Goal: Task Accomplishment & Management: Manage account settings

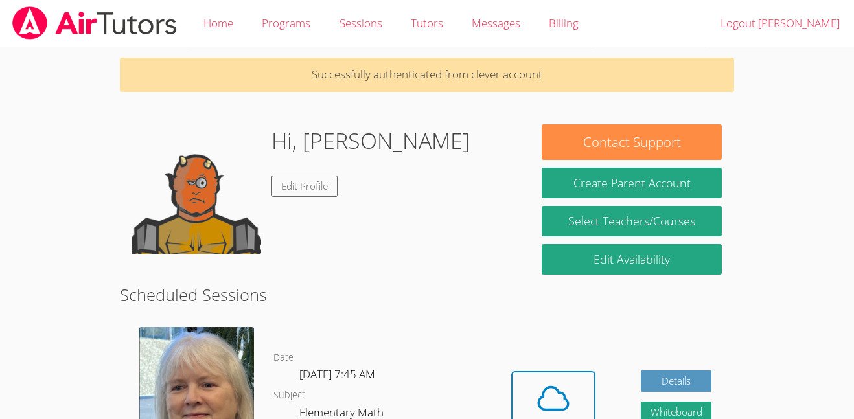
click at [405, 138] on div "Hi, [PERSON_NAME] Edit Profile" at bounding box center [323, 189] width 385 height 130
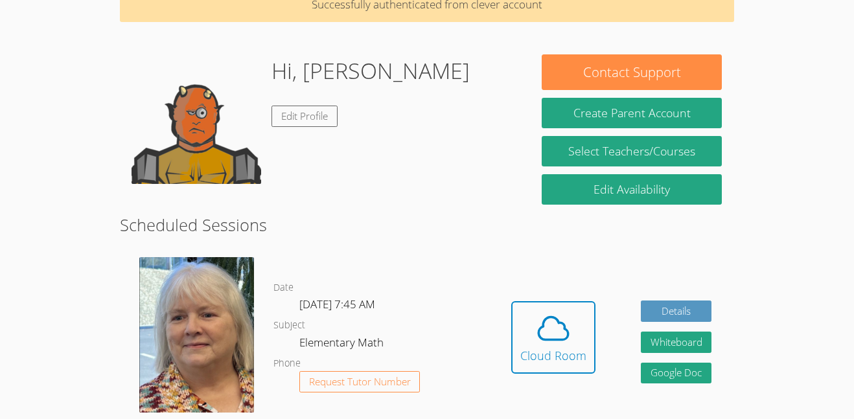
scroll to position [55, 0]
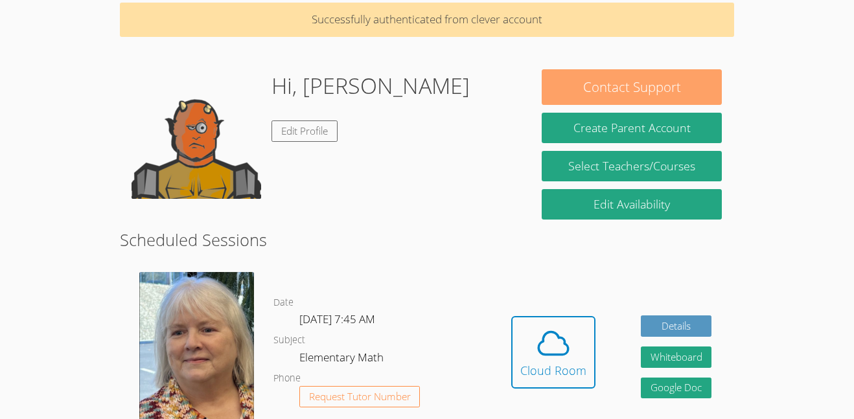
click at [582, 92] on button "Contact Support" at bounding box center [631, 87] width 180 height 36
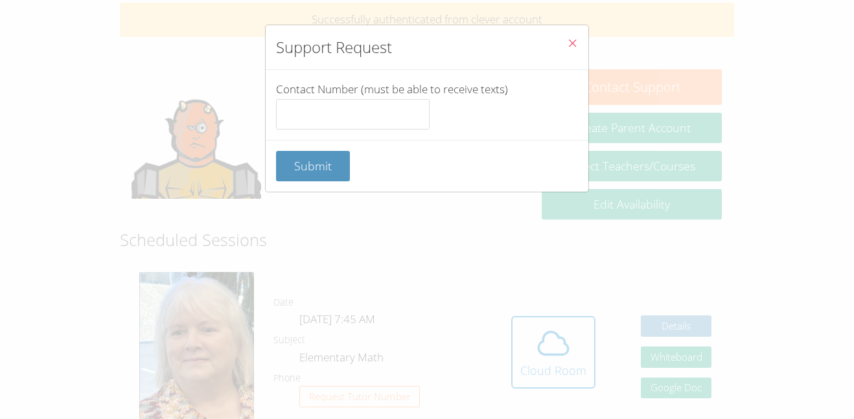
click at [582, 92] on div "Contact Number (must be able to receive texts)" at bounding box center [427, 105] width 323 height 70
click at [562, 38] on button "Close" at bounding box center [572, 45] width 32 height 40
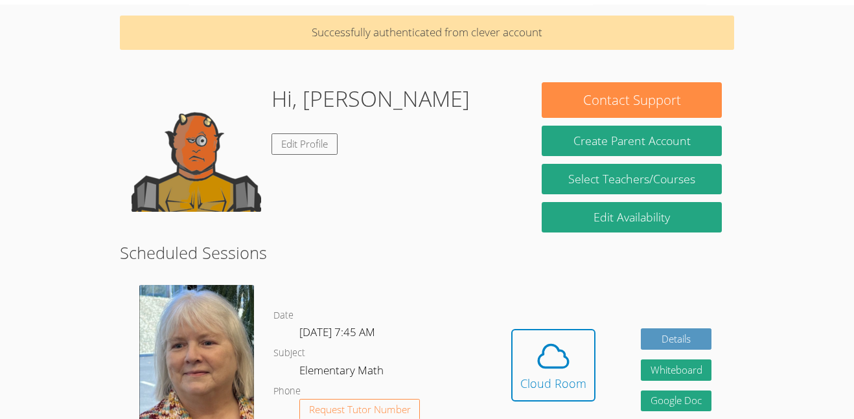
scroll to position [43, 0]
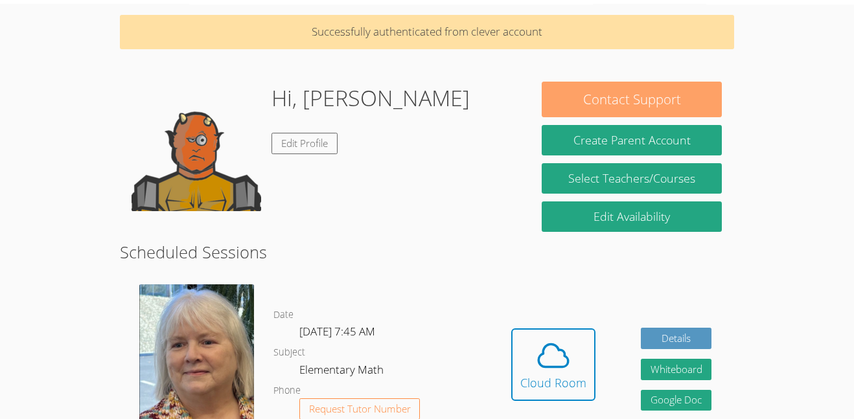
click at [557, 85] on button "Contact Support" at bounding box center [631, 100] width 180 height 36
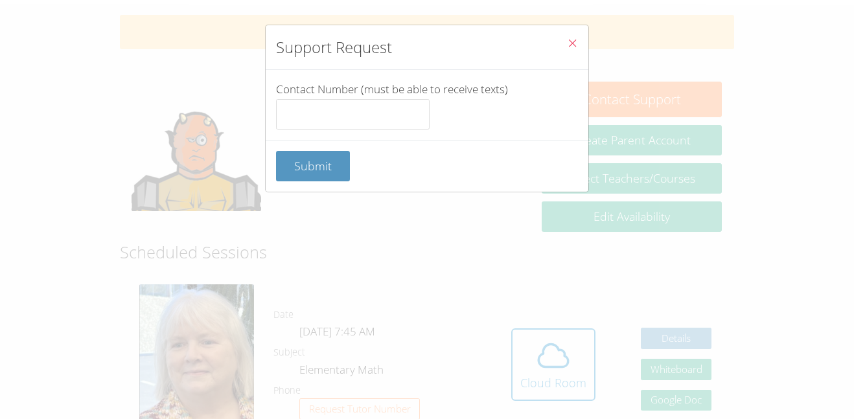
click at [580, 27] on button "Close" at bounding box center [572, 45] width 32 height 40
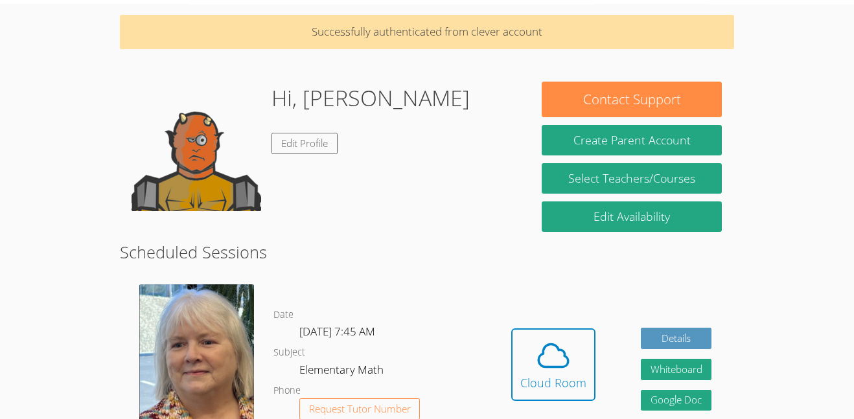
click at [203, 166] on img at bounding box center [196, 147] width 130 height 130
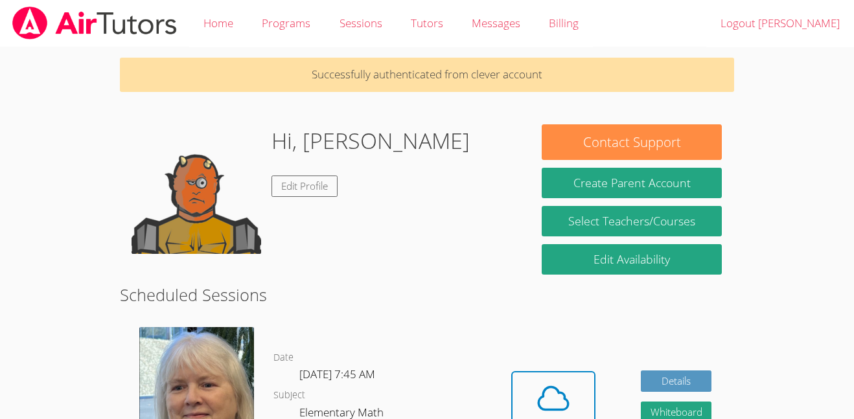
scroll to position [6, 0]
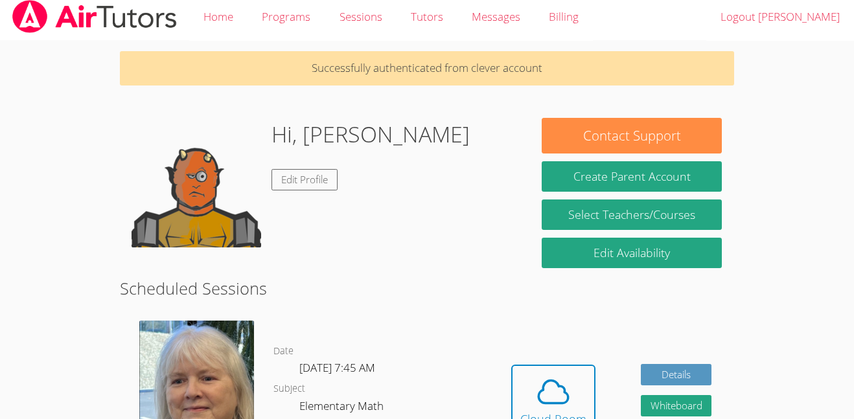
click at [519, 223] on div "Hi, [PERSON_NAME] Edit Profile" at bounding box center [325, 183] width 410 height 130
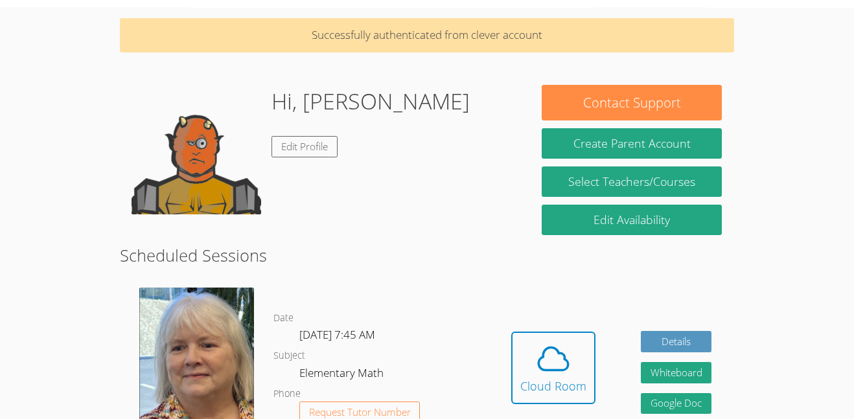
scroll to position [39, 0]
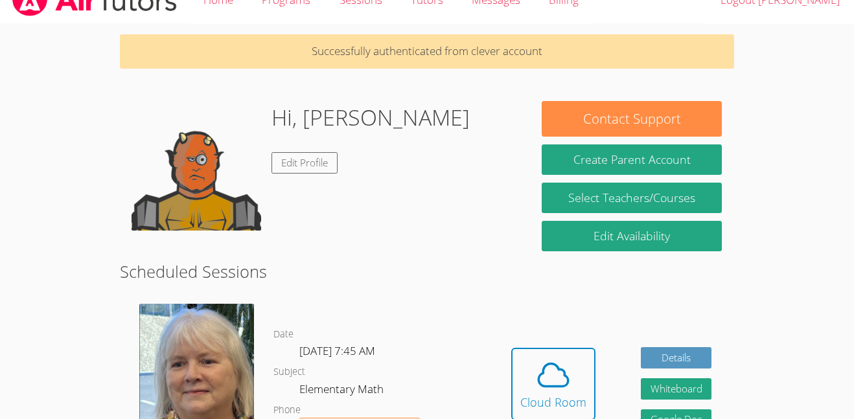
click at [471, 216] on div "Hi, [PERSON_NAME] Edit Profile" at bounding box center [323, 166] width 385 height 130
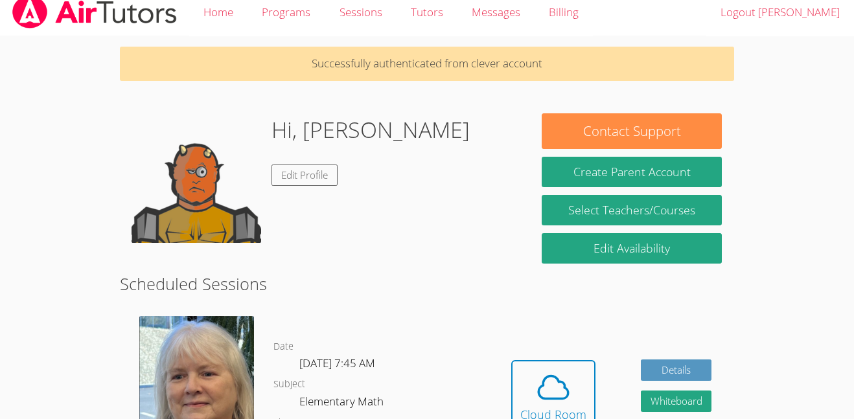
scroll to position [0, 0]
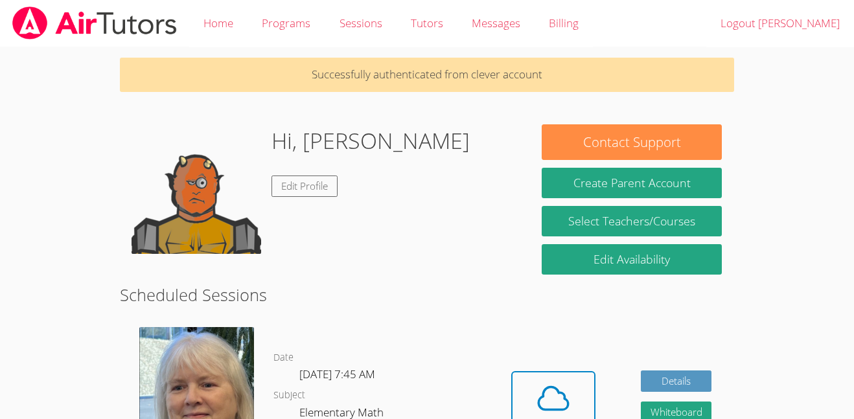
click at [390, 145] on div "Hi, [PERSON_NAME] Edit Profile" at bounding box center [323, 189] width 385 height 130
click at [563, 31] on link "Billing" at bounding box center [563, 23] width 58 height 47
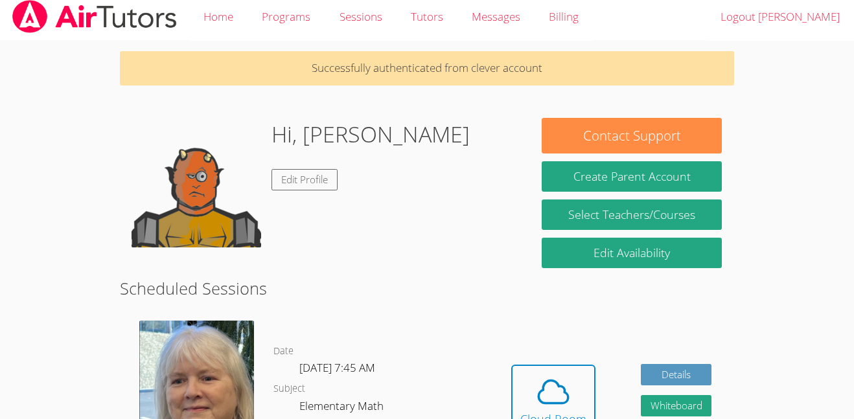
scroll to position [3, 0]
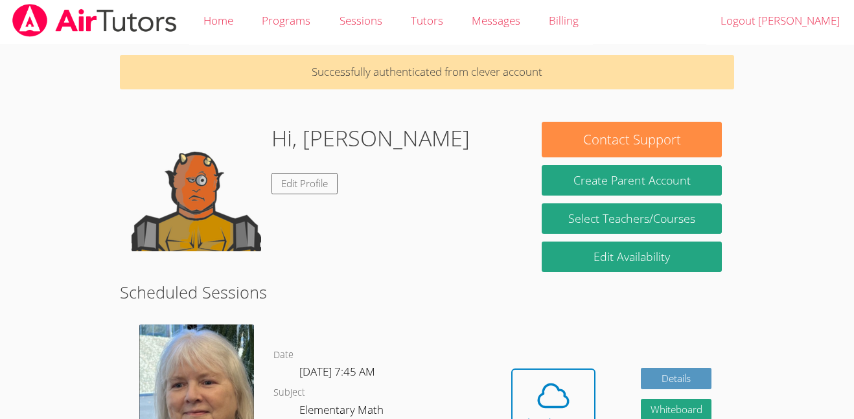
click at [394, 181] on div "Hi, [PERSON_NAME] Edit Profile" at bounding box center [323, 187] width 385 height 130
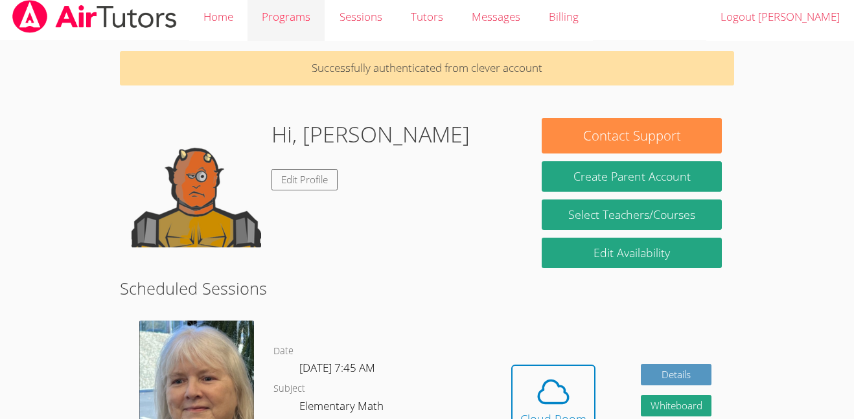
scroll to position [8, 0]
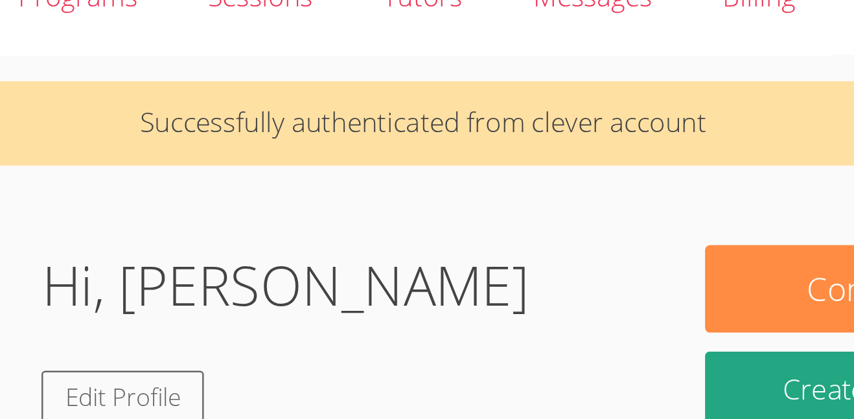
scroll to position [0, 0]
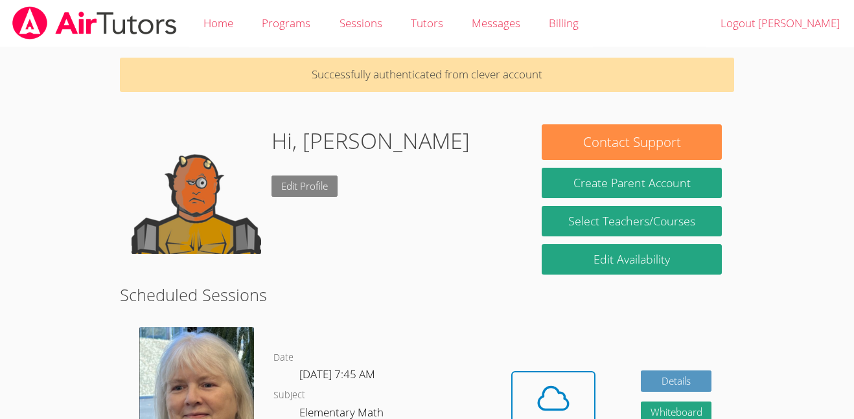
click at [308, 189] on link "Edit Profile" at bounding box center [304, 186] width 66 height 21
click at [120, 153] on div "Hi, [PERSON_NAME] Edit Profile" at bounding box center [325, 189] width 410 height 130
click at [121, 155] on div "Hi, [PERSON_NAME] Edit Profile" at bounding box center [325, 189] width 410 height 130
